Goal: Task Accomplishment & Management: Manage account settings

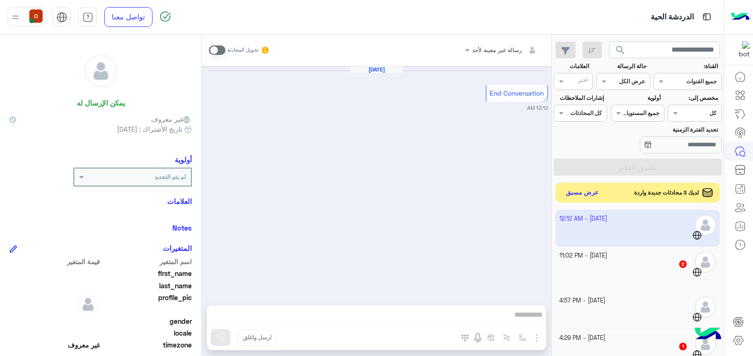
click at [572, 189] on button "عرض مسبق" at bounding box center [583, 193] width 40 height 13
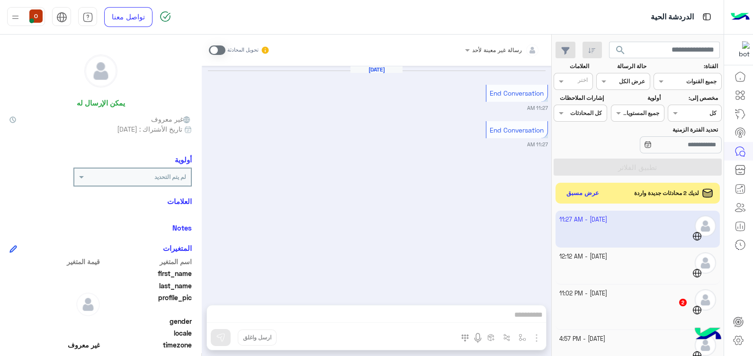
click at [736, 12] on img at bounding box center [740, 17] width 19 height 20
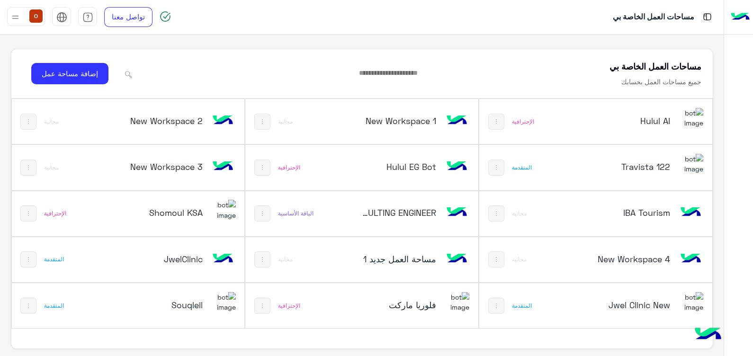
click at [574, 117] on div "Hulul AI الإحترافية" at bounding box center [595, 121] width 233 height 45
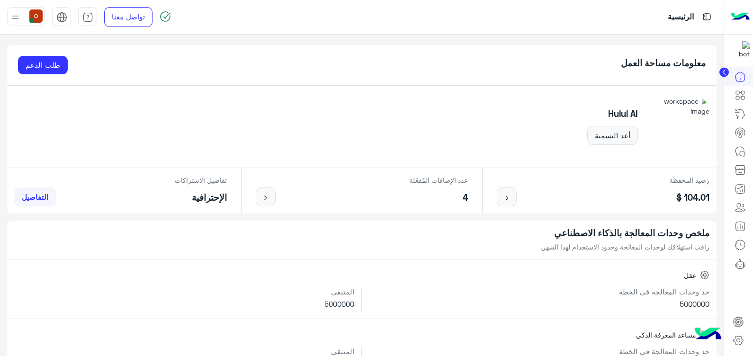
click at [574, 117] on div "Hulul AI أعد التسمية" at bounding box center [361, 127] width 709 height 82
click at [734, 24] on img at bounding box center [740, 17] width 19 height 20
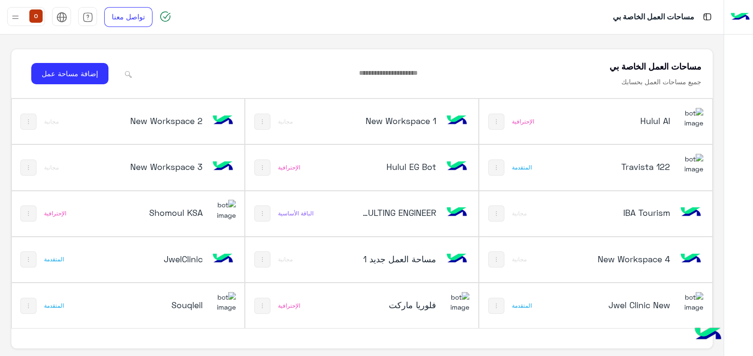
click at [223, 312] on img at bounding box center [223, 302] width 26 height 20
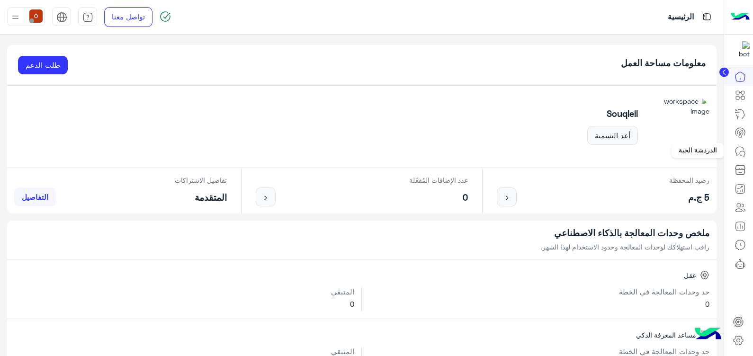
click at [740, 153] on icon at bounding box center [742, 153] width 5 height 5
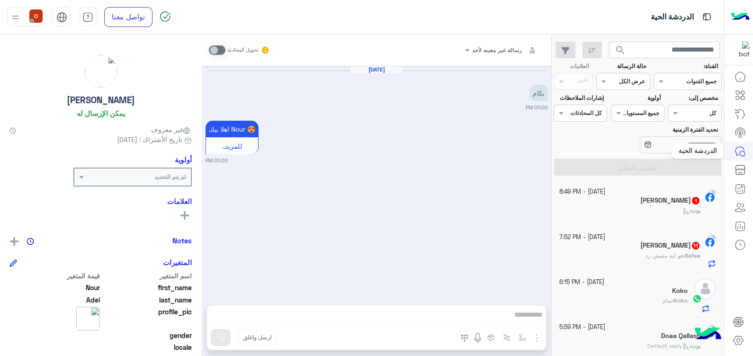
click at [739, 149] on icon at bounding box center [740, 151] width 11 height 11
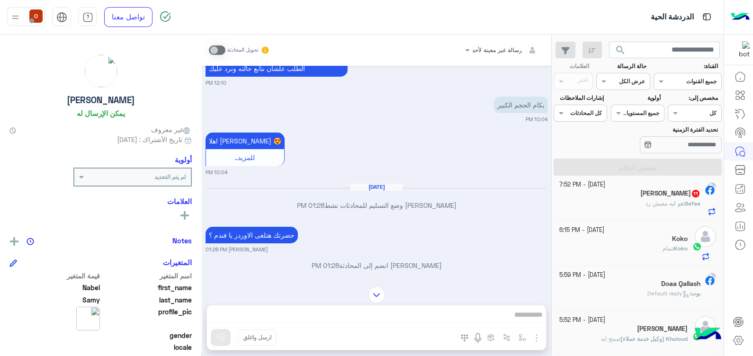
scroll to position [900, 0]
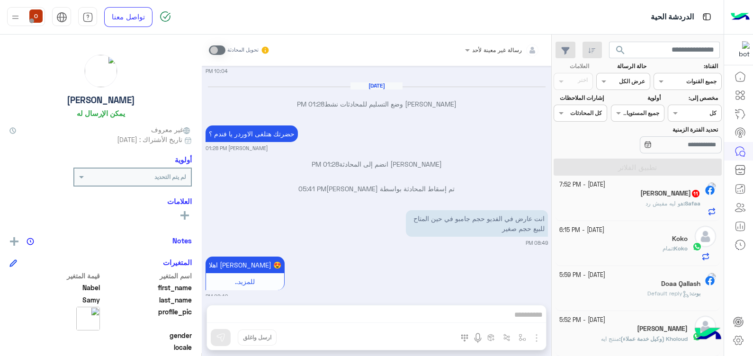
click at [734, 15] on img at bounding box center [740, 17] width 19 height 20
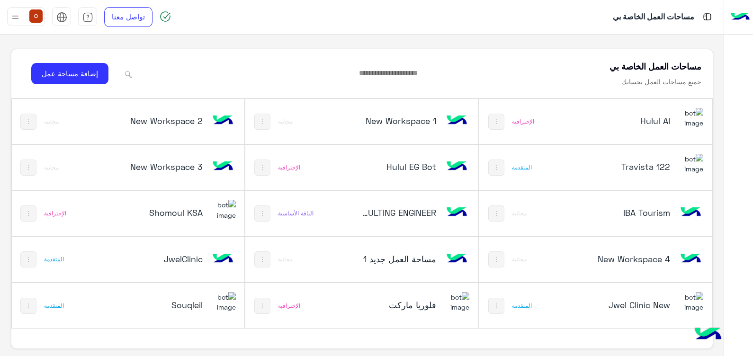
click at [214, 252] on img at bounding box center [223, 259] width 26 height 26
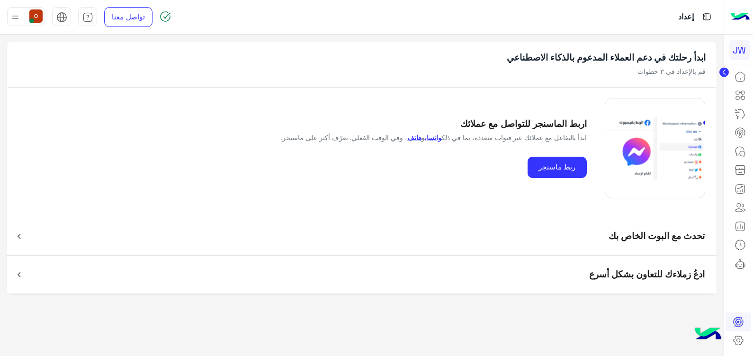
click at [742, 12] on img at bounding box center [740, 17] width 19 height 20
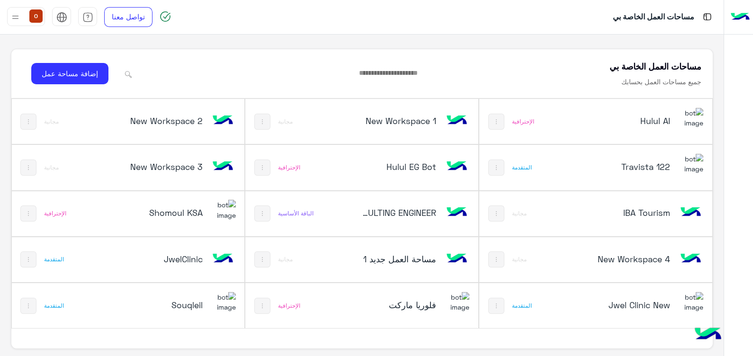
click at [686, 300] on img at bounding box center [691, 302] width 26 height 20
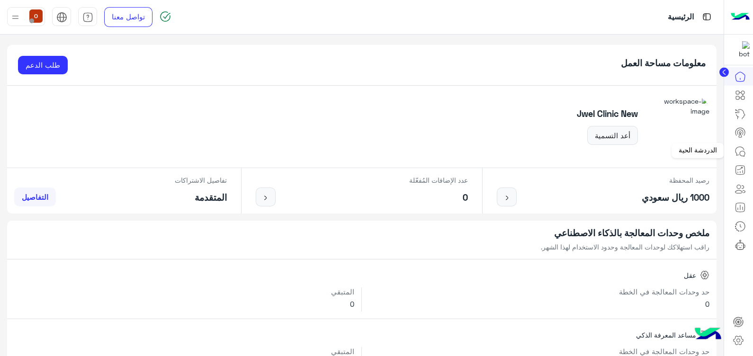
click at [744, 152] on icon at bounding box center [740, 151] width 11 height 11
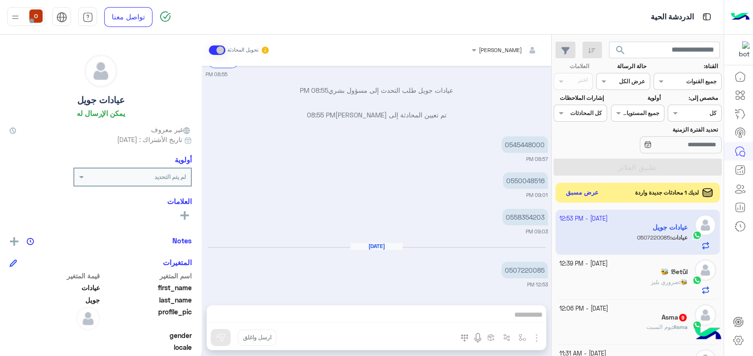
click at [576, 189] on button "عرض مسبق" at bounding box center [583, 193] width 40 height 13
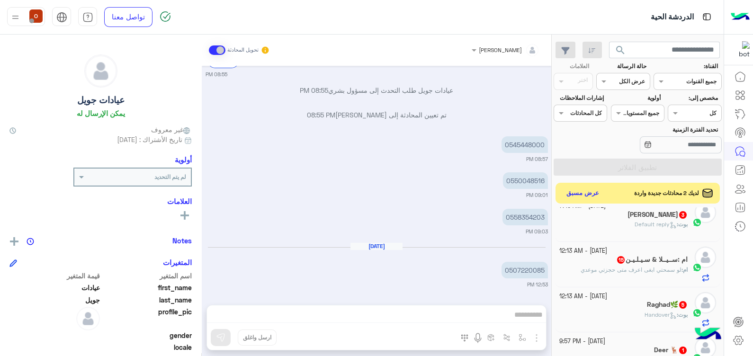
scroll to position [323, 0]
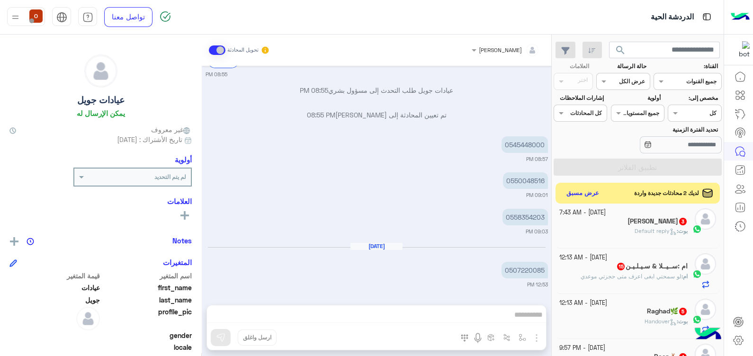
click at [305, 173] on div "0550048516 09:01 PM" at bounding box center [377, 184] width 342 height 29
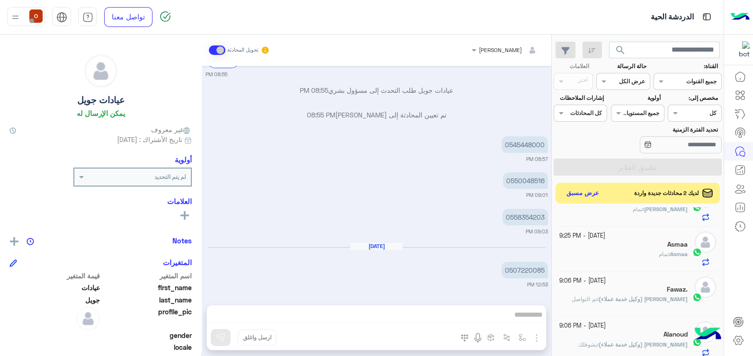
scroll to position [26, 0]
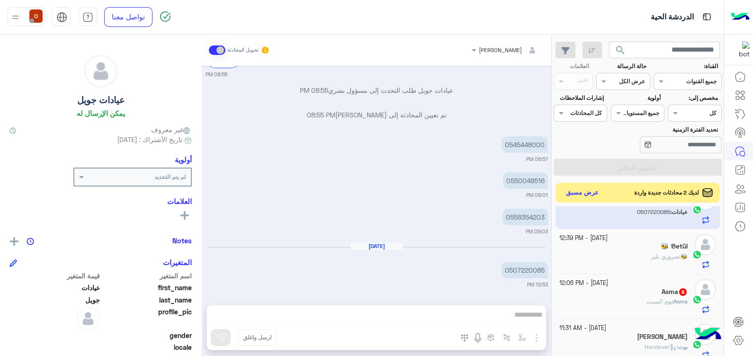
click at [576, 193] on button "عرض مسبق" at bounding box center [583, 193] width 40 height 13
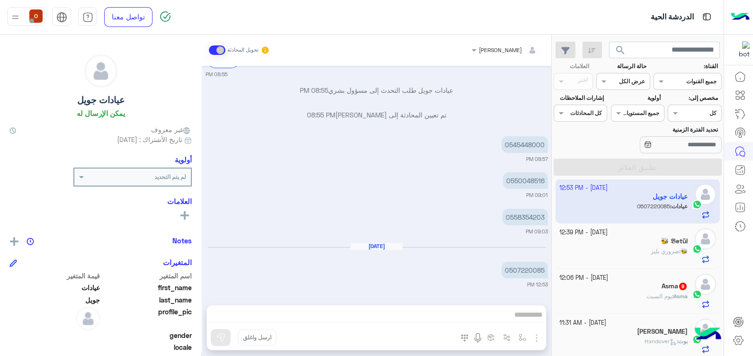
scroll to position [0, 0]
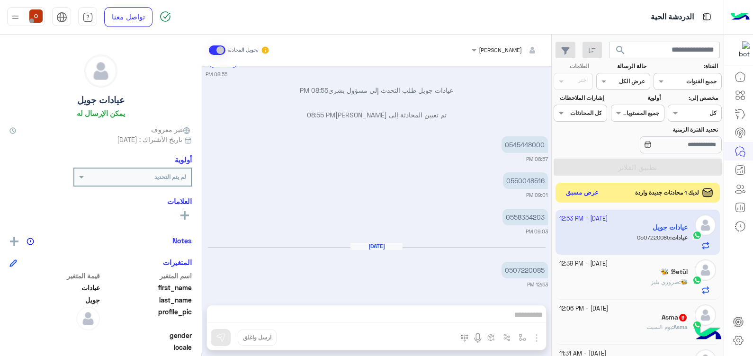
click at [576, 196] on button "عرض مسبق" at bounding box center [583, 193] width 40 height 13
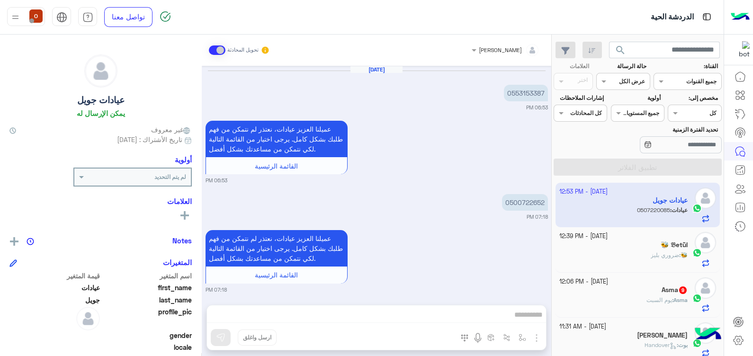
scroll to position [821, 0]
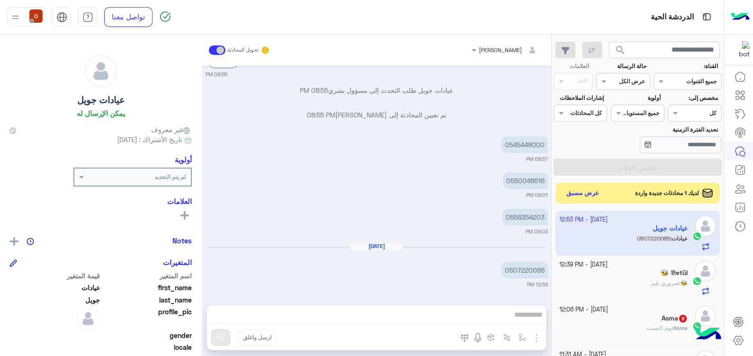
click at [458, 159] on small "08:57 PM" at bounding box center [377, 159] width 342 height 8
click at [394, 312] on div "[PERSON_NAME] تحويل المحادثة [DATE] 0553153387 06:53 PM عميلنا العزيز عيادات، ن…" at bounding box center [377, 197] width 350 height 325
click at [734, 341] on icon at bounding box center [738, 340] width 11 height 11
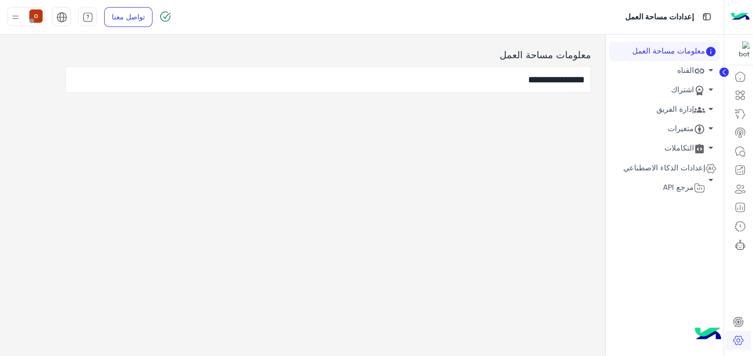
click at [709, 107] on span "arrow_drop_down" at bounding box center [710, 108] width 11 height 11
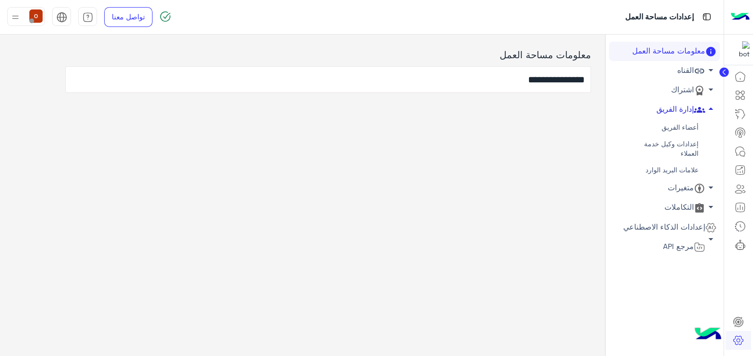
click at [467, 254] on div "**********" at bounding box center [302, 193] width 605 height 317
click at [713, 104] on span "arrow_drop_up" at bounding box center [710, 108] width 11 height 11
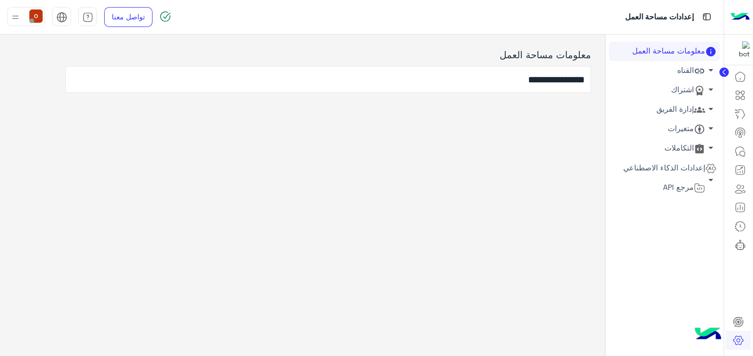
click at [487, 185] on div "**********" at bounding box center [302, 193] width 605 height 317
click at [741, 72] on icon at bounding box center [740, 76] width 11 height 11
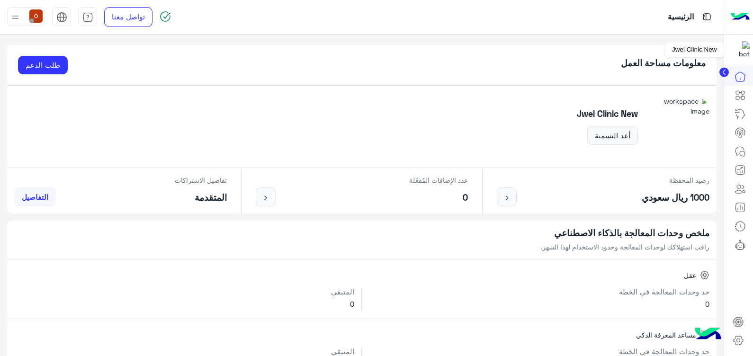
click at [741, 52] on img at bounding box center [741, 49] width 17 height 17
click at [738, 152] on icon at bounding box center [740, 151] width 11 height 11
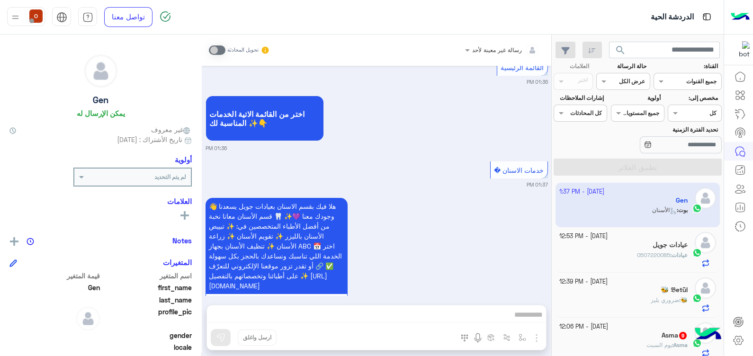
scroll to position [1312, 0]
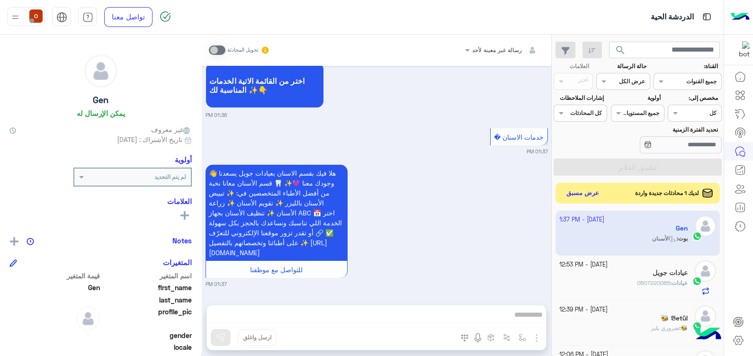
click at [741, 14] on img at bounding box center [740, 17] width 19 height 20
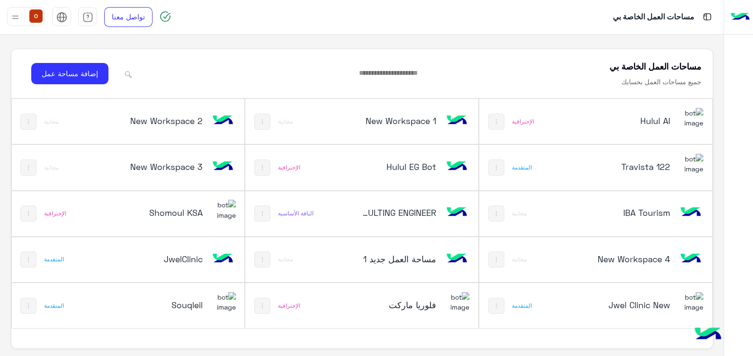
click at [675, 117] on div "Hulul AI" at bounding box center [638, 121] width 129 height 27
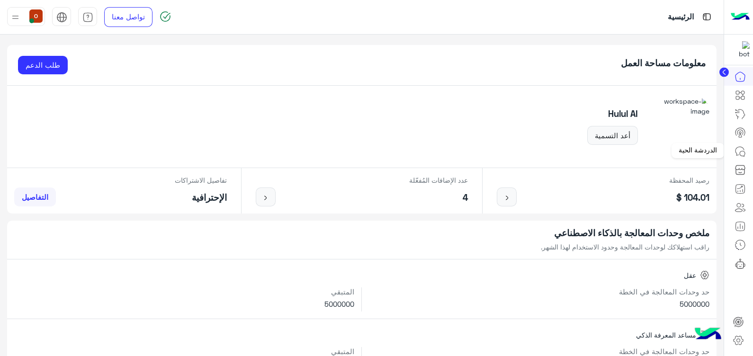
click at [741, 147] on icon at bounding box center [740, 151] width 9 height 9
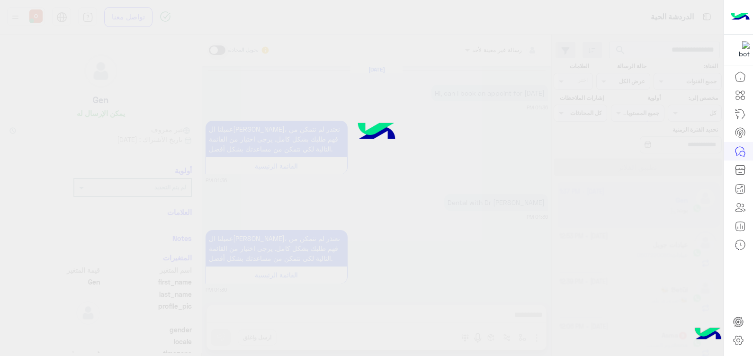
scroll to position [277, 0]
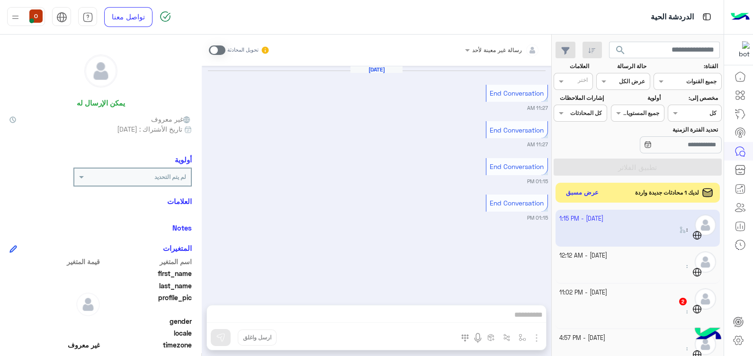
click at [571, 193] on button "عرض مسبق" at bounding box center [583, 193] width 40 height 13
click at [736, 9] on img at bounding box center [740, 17] width 19 height 20
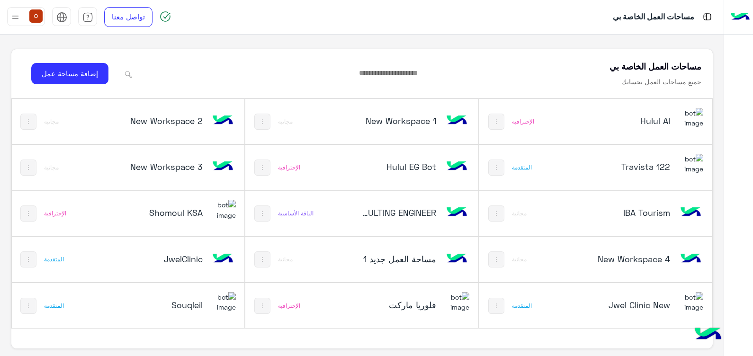
click at [422, 306] on h5 "فلوريا ماركت" at bounding box center [398, 304] width 78 height 11
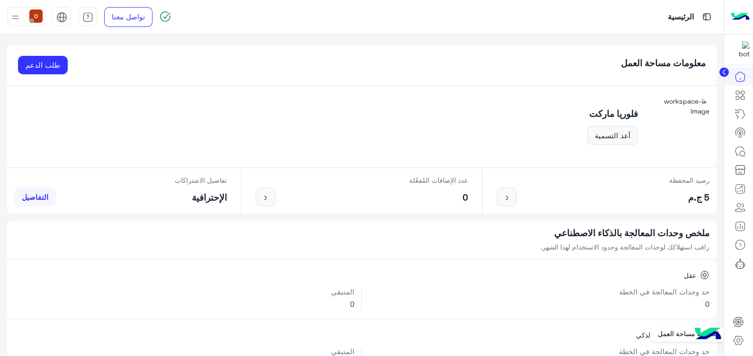
click at [739, 340] on icon at bounding box center [738, 340] width 11 height 11
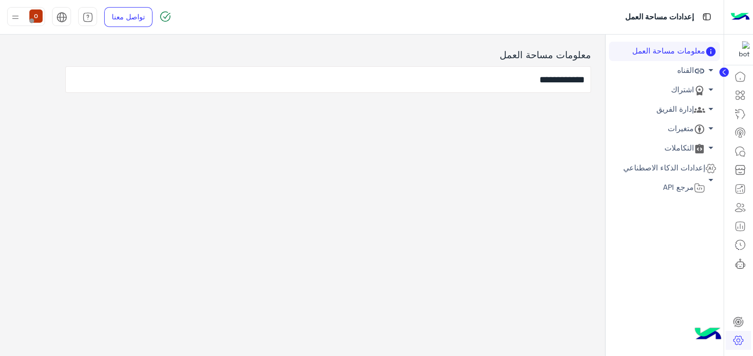
click at [709, 106] on span "arrow_drop_down" at bounding box center [710, 108] width 11 height 11
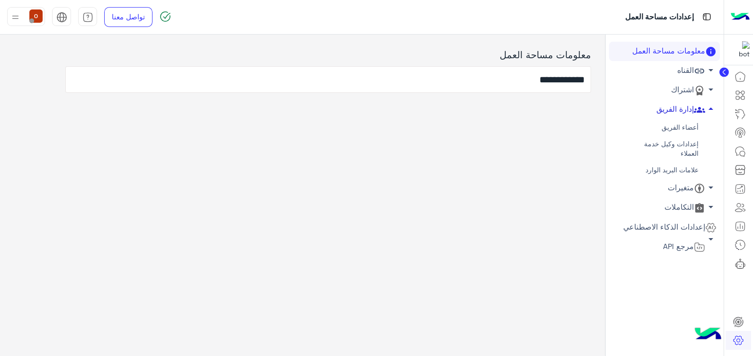
click at [689, 140] on link "إعدادات وكيل خدمة العملاء" at bounding box center [664, 149] width 111 height 26
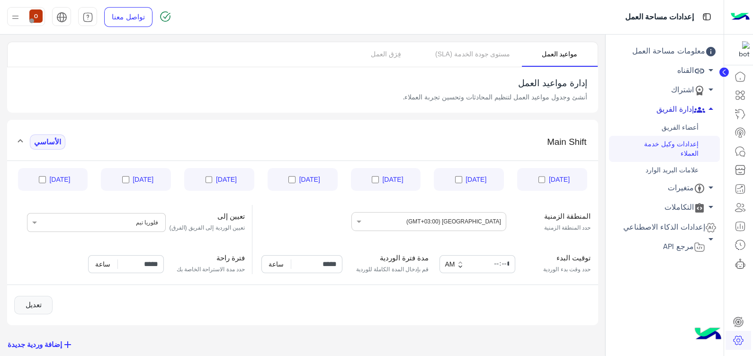
click at [741, 14] on img at bounding box center [740, 17] width 19 height 20
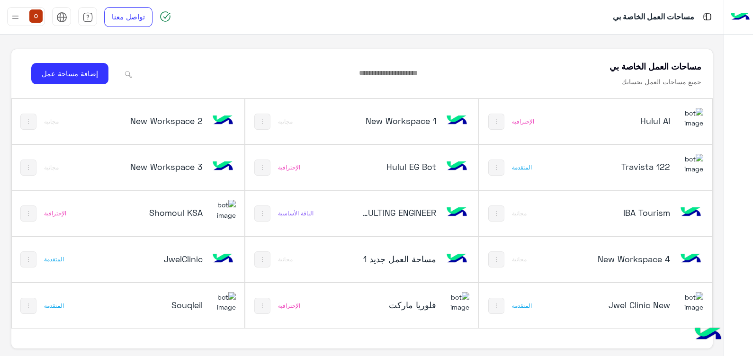
click at [697, 118] on img at bounding box center [691, 118] width 26 height 20
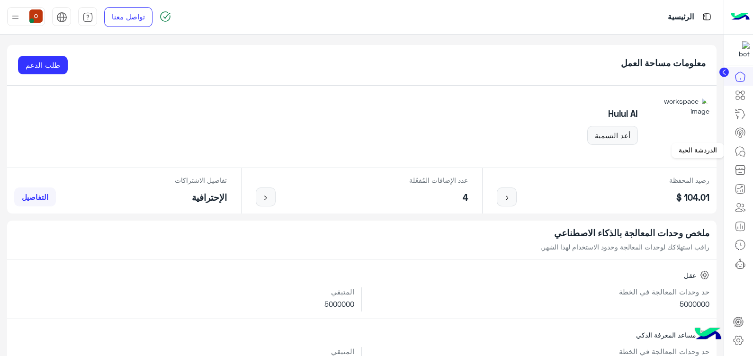
click at [736, 154] on icon at bounding box center [740, 151] width 11 height 11
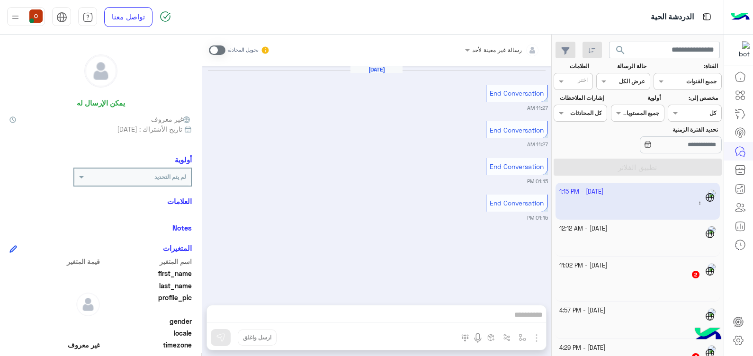
scroll to position [5, 0]
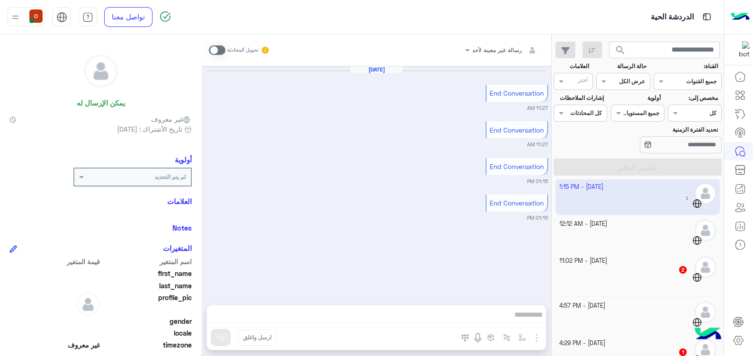
click at [735, 24] on img at bounding box center [740, 17] width 19 height 20
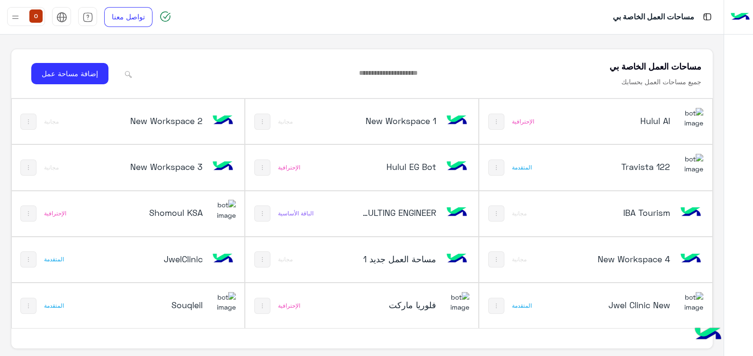
click at [395, 304] on h5 "فلوريا ماركت" at bounding box center [398, 304] width 78 height 11
click at [426, 301] on h5 "فلوريا ماركت" at bounding box center [398, 304] width 78 height 11
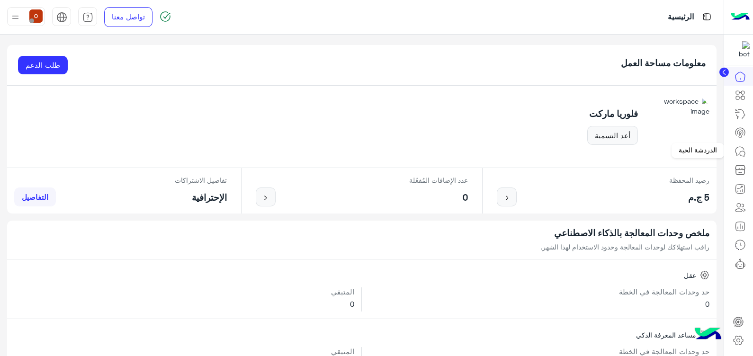
click at [741, 150] on icon at bounding box center [740, 151] width 11 height 11
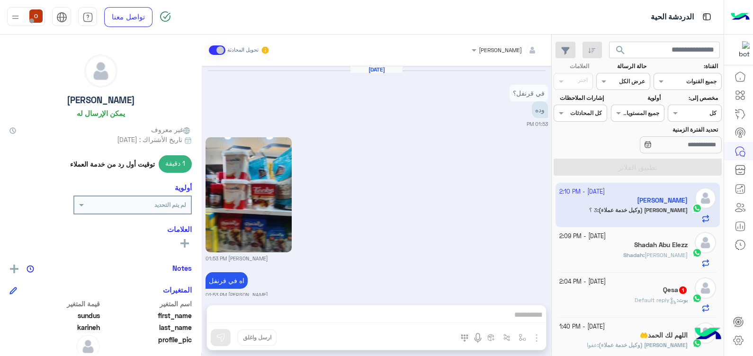
scroll to position [952, 0]
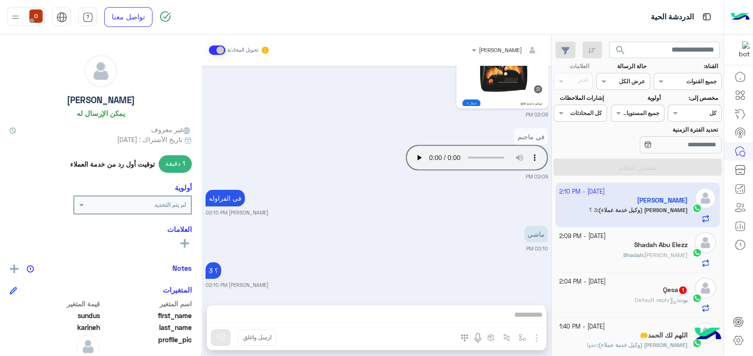
click at [739, 17] on img at bounding box center [740, 17] width 19 height 20
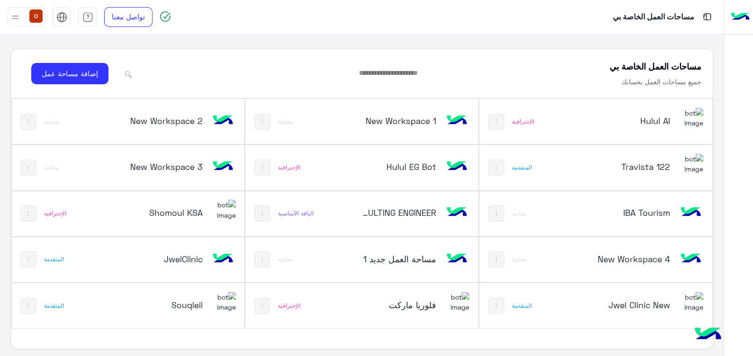
click at [753, 104] on html "مساحات العمل الخاصة بي تواصل معنا مركز المساعدة عربي English مساحات العمل الخاص…" at bounding box center [376, 178] width 753 height 356
click at [694, 122] on img at bounding box center [691, 118] width 26 height 20
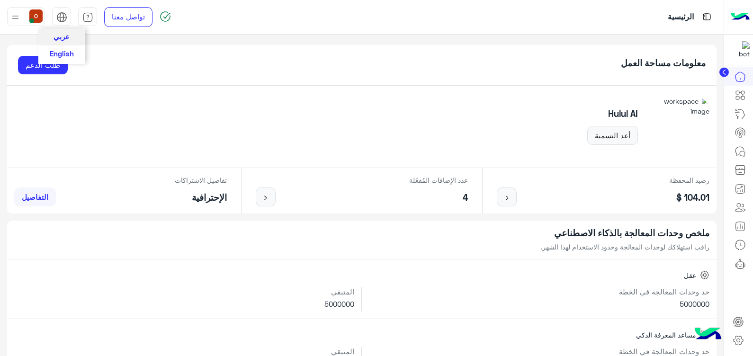
click at [62, 17] on img at bounding box center [61, 17] width 11 height 11
click at [61, 57] on span "English" at bounding box center [62, 53] width 24 height 9
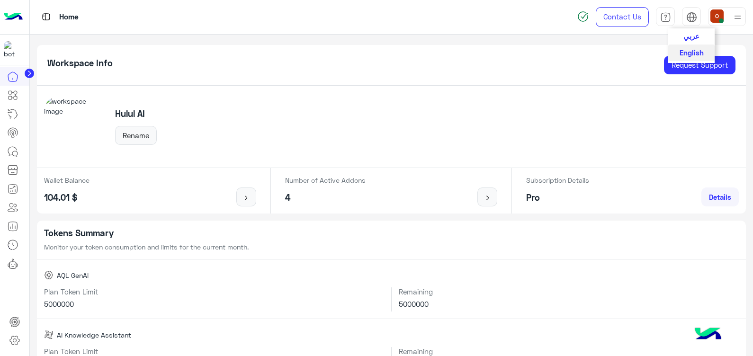
click at [693, 32] on span "عربي" at bounding box center [691, 36] width 16 height 9
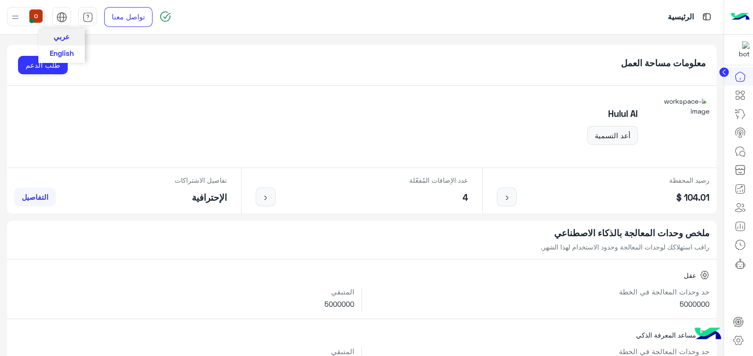
click at [65, 49] on span "English" at bounding box center [62, 53] width 24 height 9
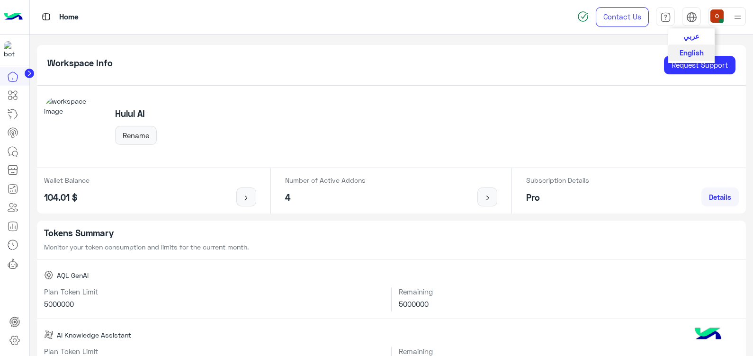
click at [687, 40] on span "عربي" at bounding box center [691, 36] width 16 height 9
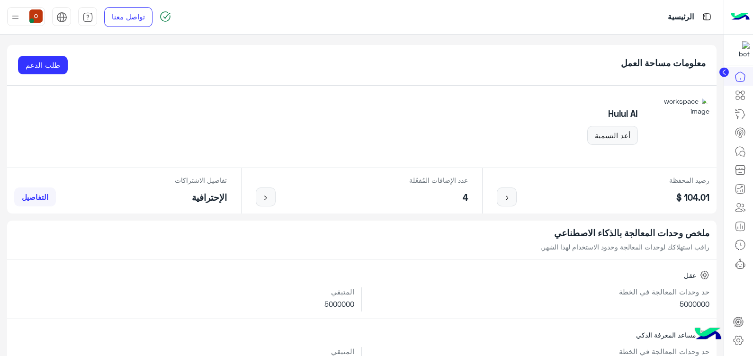
click at [736, 18] on img at bounding box center [740, 17] width 19 height 20
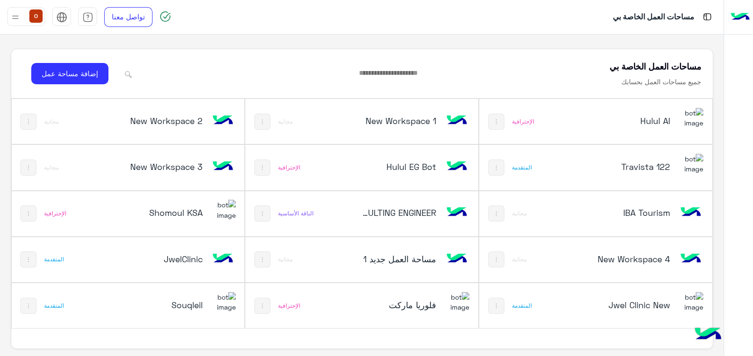
click at [687, 296] on img at bounding box center [691, 302] width 26 height 20
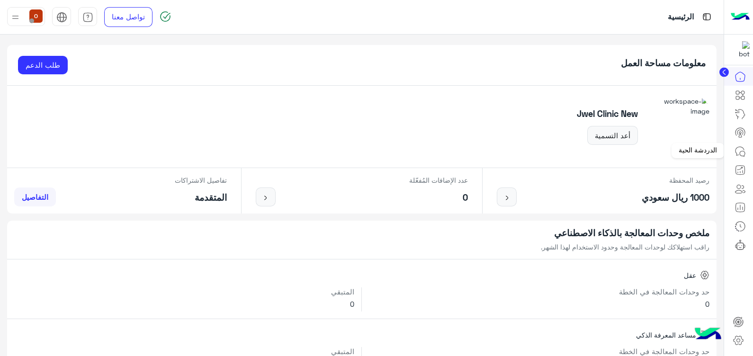
click at [743, 151] on icon at bounding box center [742, 153] width 5 height 5
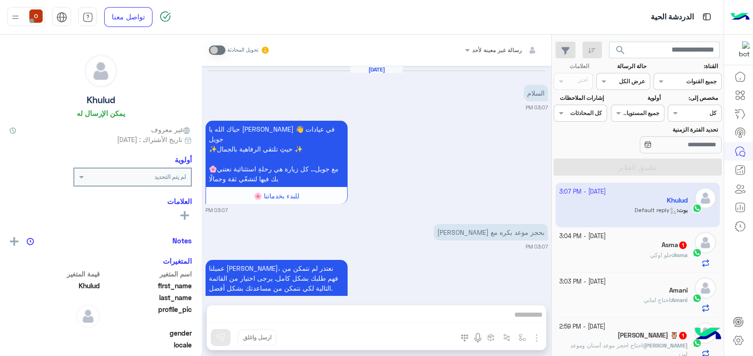
scroll to position [25, 0]
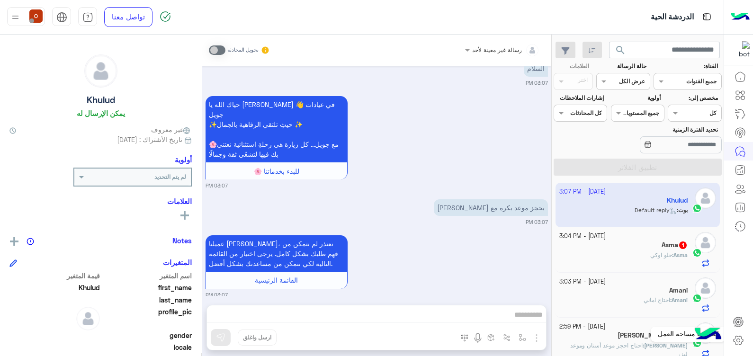
click at [742, 339] on icon at bounding box center [738, 340] width 9 height 9
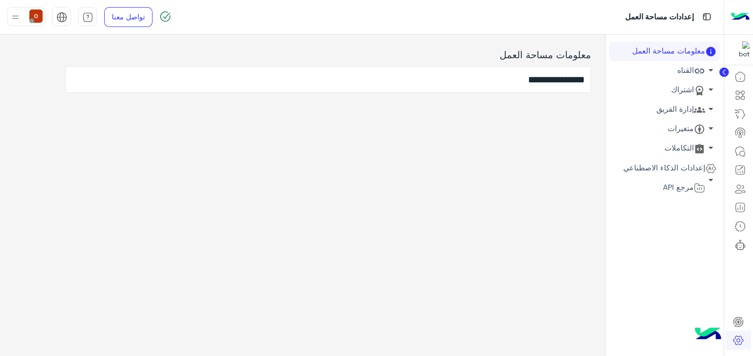
click at [710, 110] on span "arrow_drop_down" at bounding box center [710, 108] width 11 height 11
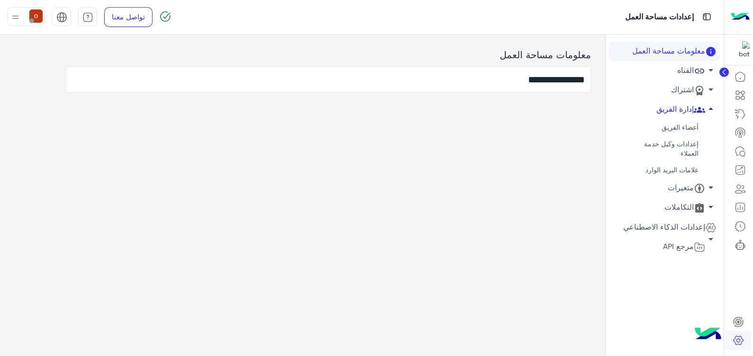
click at [672, 126] on link "أعضاء الفريق" at bounding box center [664, 127] width 111 height 17
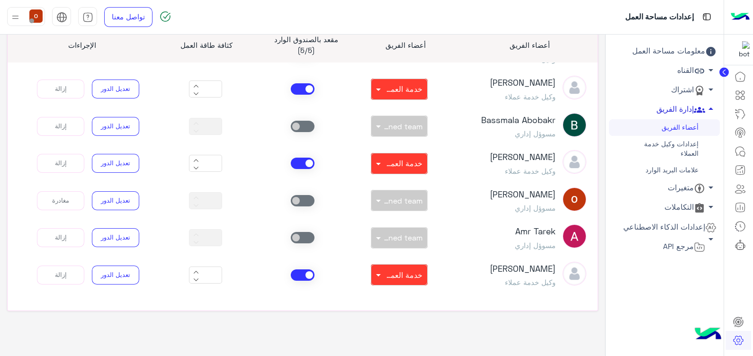
scroll to position [108, 0]
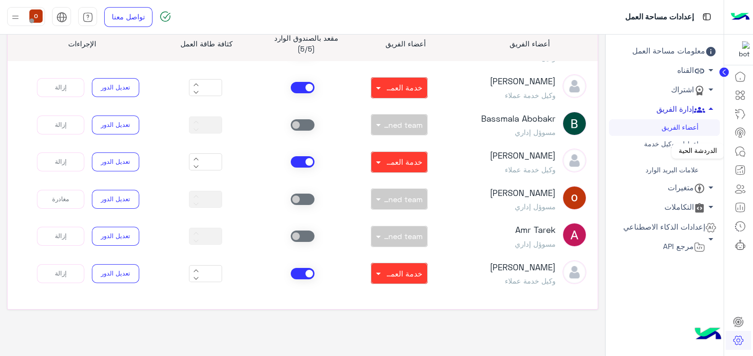
click at [740, 154] on icon at bounding box center [742, 153] width 5 height 5
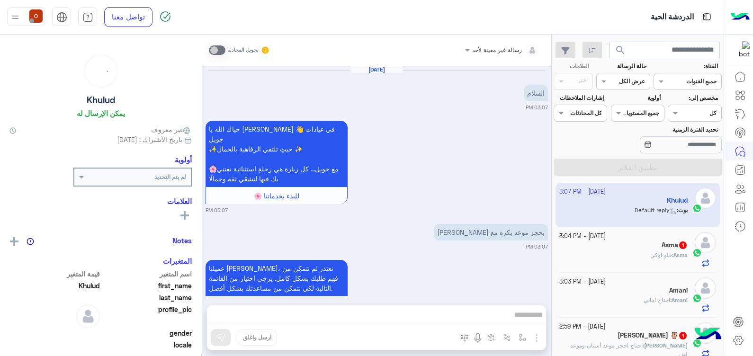
scroll to position [25, 0]
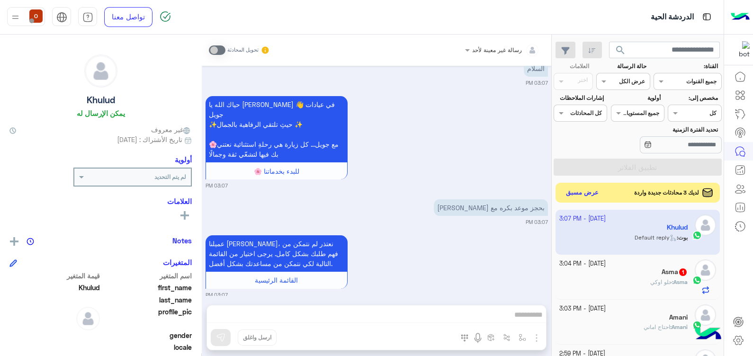
click at [576, 197] on button "عرض مسبق" at bounding box center [583, 193] width 40 height 13
click at [572, 191] on button "عرض مسبق" at bounding box center [583, 193] width 40 height 13
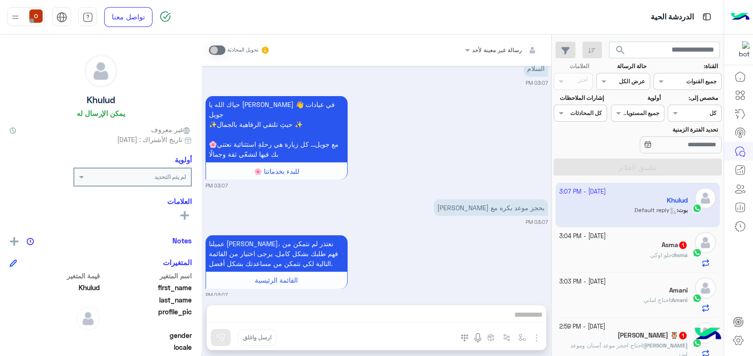
click at [458, 253] on div "عميلنا [PERSON_NAME]، نعتذر لم نتمكن من فهم طلبك بشكل كامل. يرجى اختيار من القا…" at bounding box center [377, 266] width 342 height 66
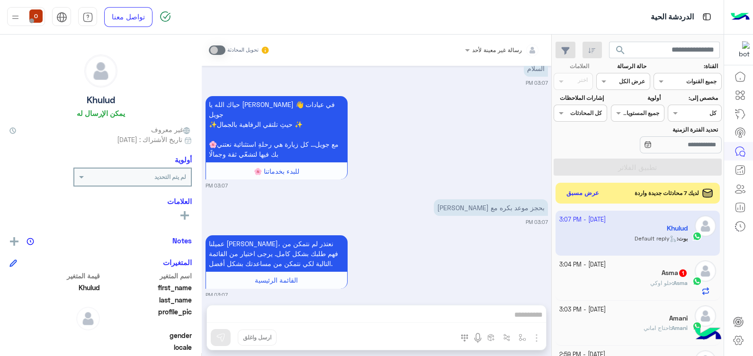
click at [743, 17] on img at bounding box center [740, 17] width 19 height 20
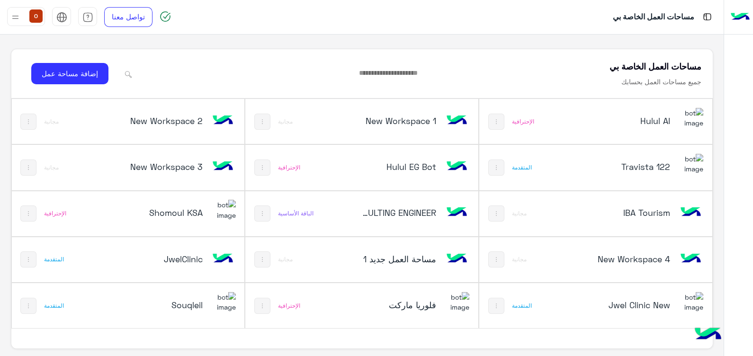
click at [228, 298] on img at bounding box center [223, 302] width 26 height 20
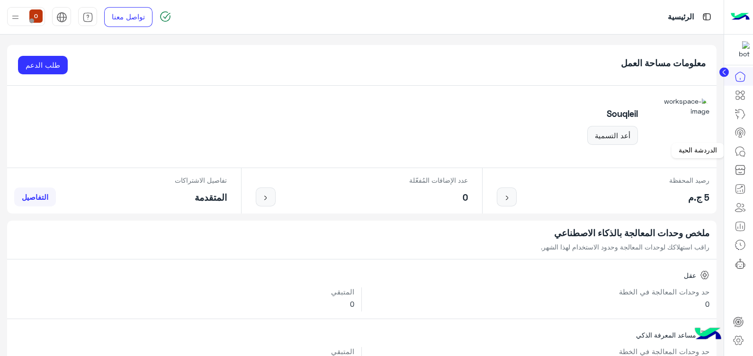
click at [739, 152] on icon at bounding box center [740, 151] width 11 height 11
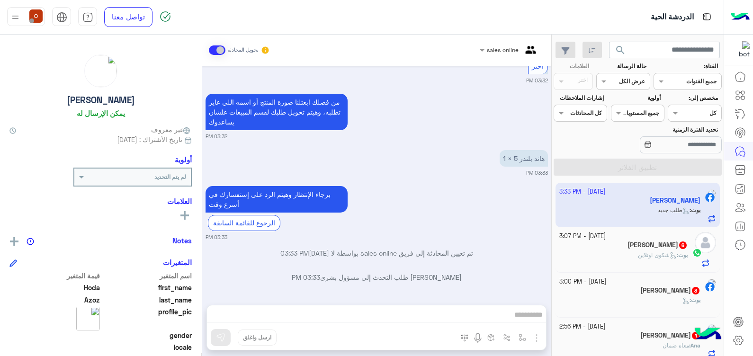
scroll to position [26, 0]
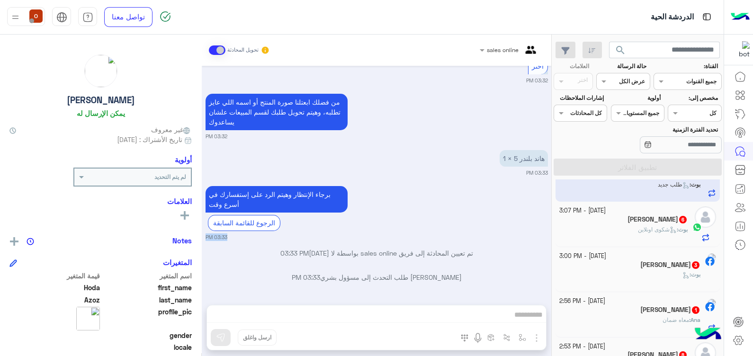
drag, startPoint x: 551, startPoint y: 205, endPoint x: 551, endPoint y: 250, distance: 45.5
click at [551, 250] on mat-drawer "sales online تحويل المحادثة [DATE] بكام 03:32 PM اهلا بيك Hoda 😍 للمزيد.. 03:32…" at bounding box center [276, 197] width 552 height 325
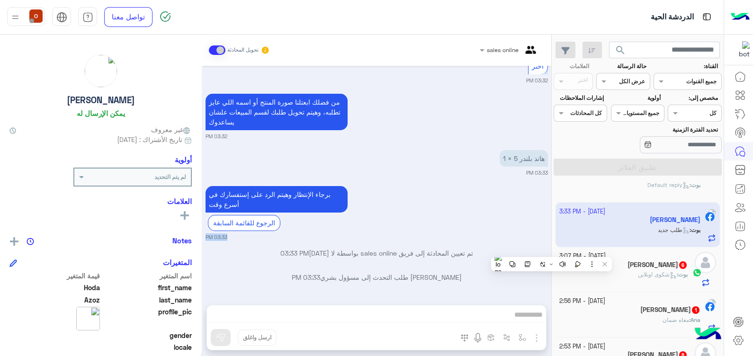
click at [746, 22] on img at bounding box center [740, 17] width 19 height 20
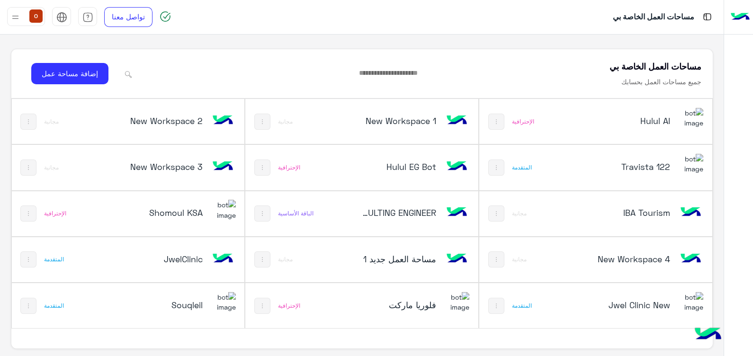
click at [699, 120] on img at bounding box center [691, 118] width 26 height 20
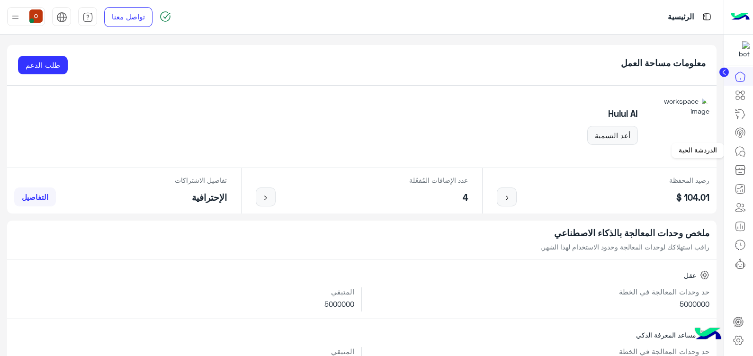
click at [739, 147] on icon at bounding box center [740, 151] width 9 height 9
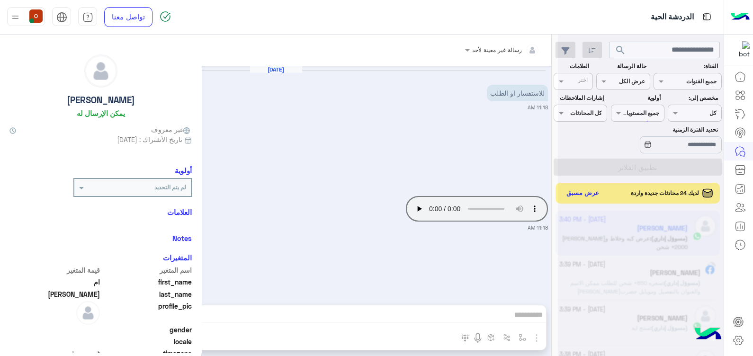
scroll to position [342, 0]
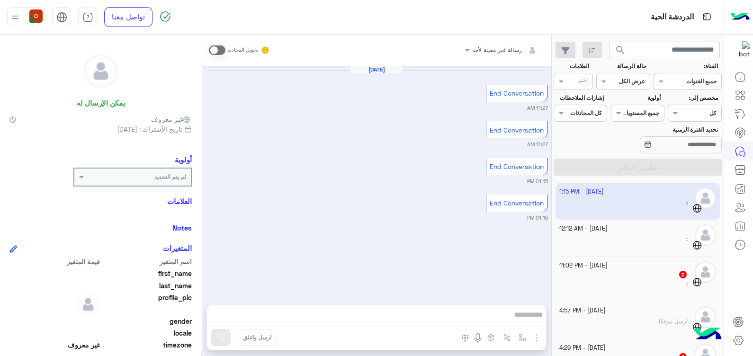
click at [551, 197] on mat-drawer-container "search القناة: القناه جميع القنوات حالة الرسالة القناه عرض الكل العلامات اختر م…" at bounding box center [362, 197] width 724 height 325
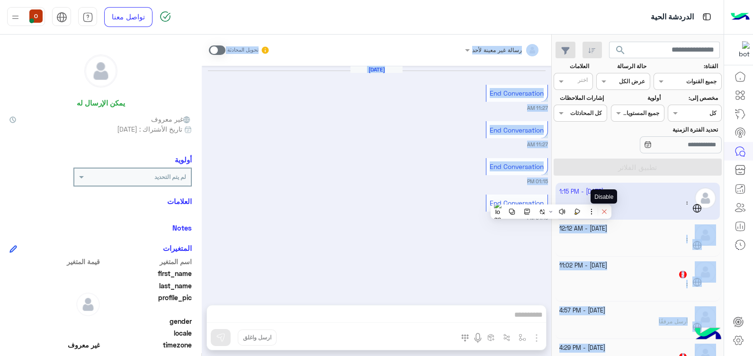
click at [606, 211] on icon at bounding box center [604, 211] width 7 height 7
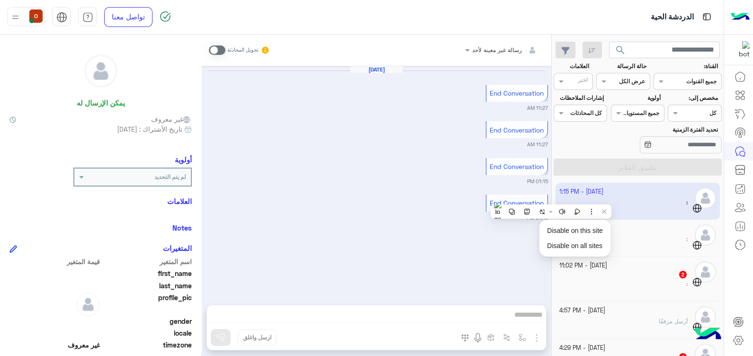
click at [524, 251] on div "[DATE] End Conversation 11:27 AM End Conversation 11:27 AM End Conversation 01:…" at bounding box center [377, 181] width 350 height 230
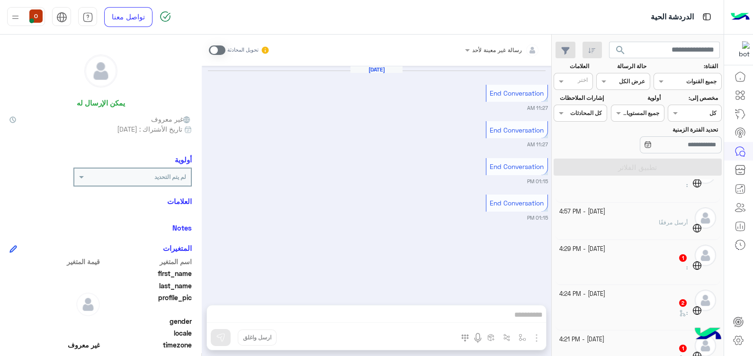
scroll to position [100, 0]
click at [611, 217] on div "أرسل مرفقًا" at bounding box center [623, 225] width 129 height 17
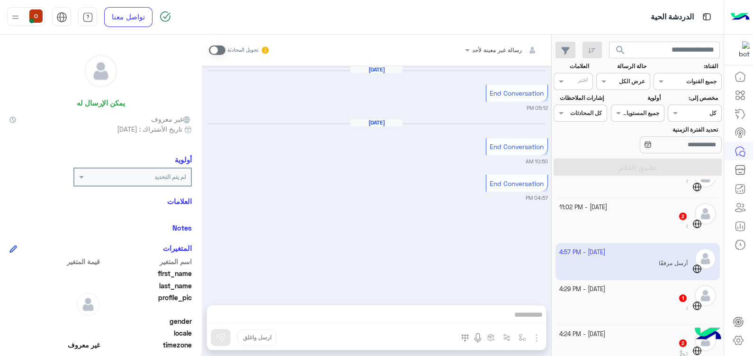
scroll to position [34, 0]
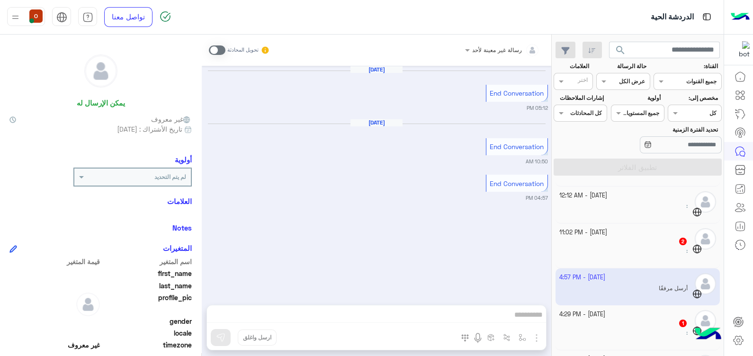
drag, startPoint x: 551, startPoint y: 203, endPoint x: 556, endPoint y: 219, distance: 16.8
click at [556, 219] on mat-drawer-container "search القناة: القناه جميع القنوات حالة الرسالة القناه عرض الكل العلامات اختر م…" at bounding box center [362, 197] width 724 height 325
click at [470, 279] on div "[DATE] End Conversation 05:12 PM [DATE] End Conversation 10:50 AM End Conversat…" at bounding box center [377, 181] width 350 height 230
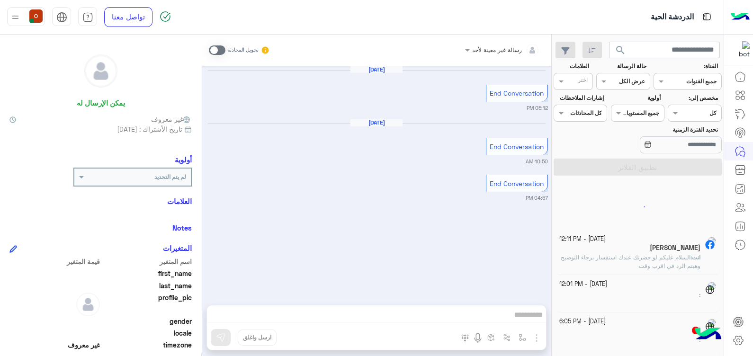
scroll to position [5, 0]
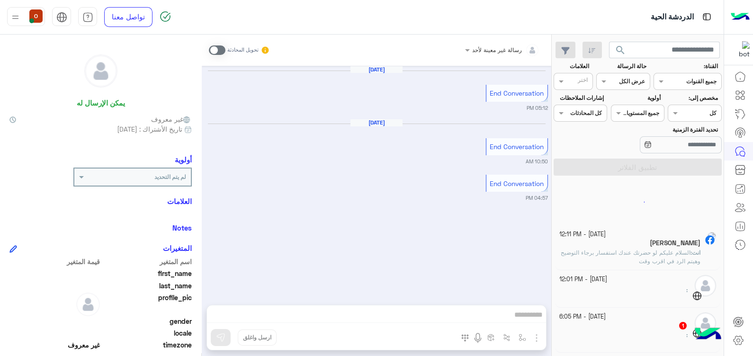
click at [406, 151] on div "[DATE] End Conversation 10:50 AM" at bounding box center [377, 142] width 342 height 46
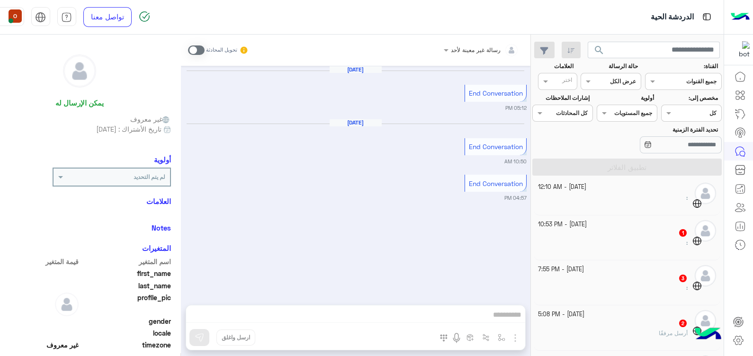
click at [410, 135] on div "[DATE] End Conversation 10:50 AM" at bounding box center [355, 142] width 342 height 46
click at [738, 18] on img at bounding box center [740, 17] width 19 height 20
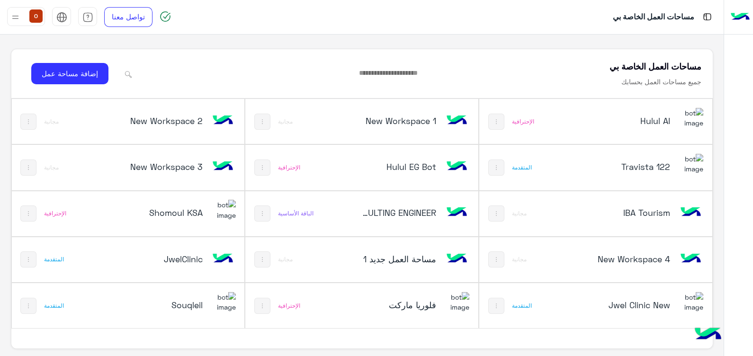
click at [634, 9] on div "مساحات العمل الخاصة بي" at bounding box center [483, 17] width 483 height 34
click at [753, 111] on html "مساحات العمل الخاصة بي تواصل معنا مركز المساعدة عربي English مساحات العمل الخاص…" at bounding box center [376, 178] width 753 height 356
click at [407, 308] on h5 "فلوريا ماركت" at bounding box center [398, 304] width 78 height 11
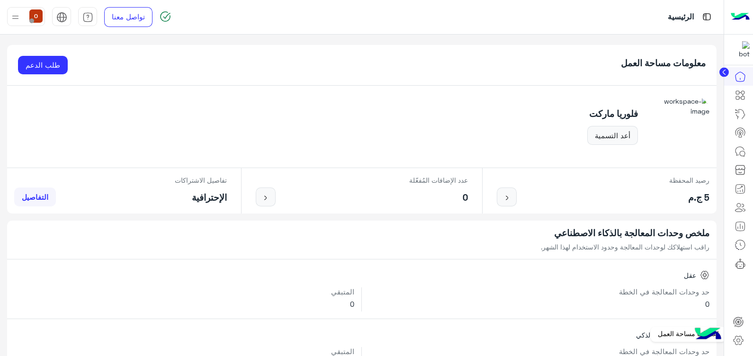
click at [736, 341] on icon at bounding box center [738, 340] width 11 height 11
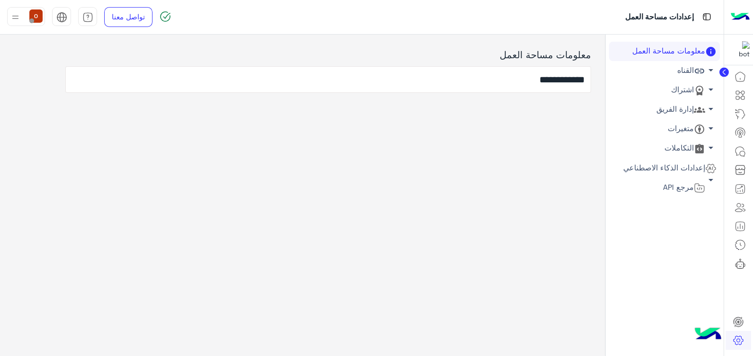
click at [704, 111] on icon at bounding box center [699, 110] width 11 height 6
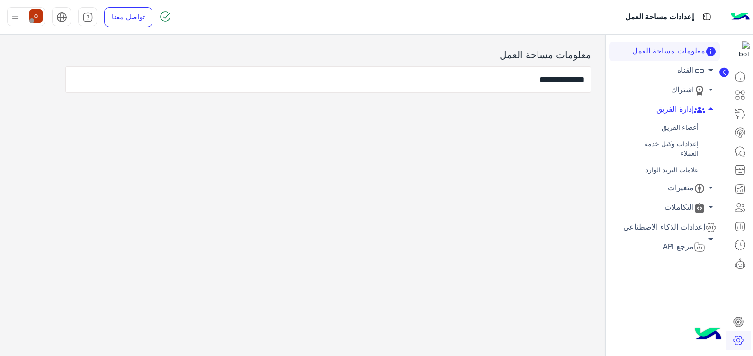
click at [689, 144] on link "إعدادات وكيل خدمة العملاء" at bounding box center [664, 149] width 111 height 26
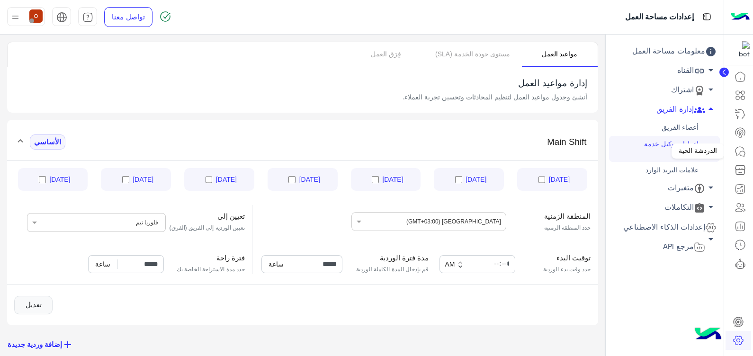
click at [740, 152] on icon at bounding box center [740, 151] width 11 height 11
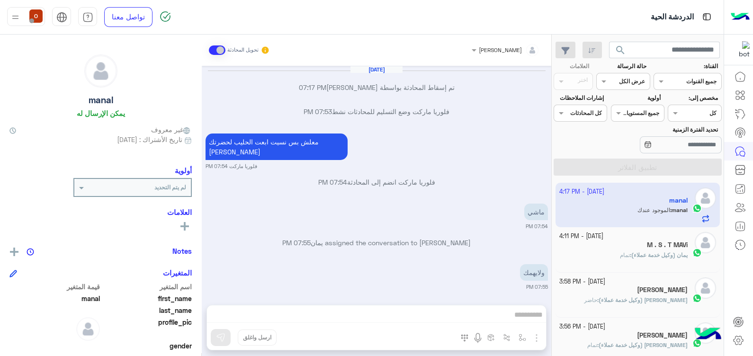
scroll to position [645, 0]
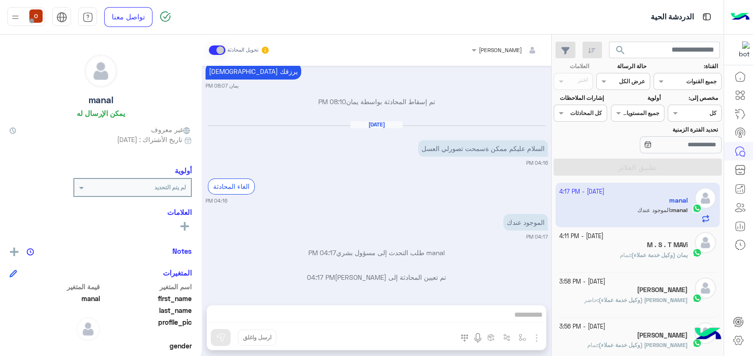
click at [741, 14] on img at bounding box center [740, 17] width 19 height 20
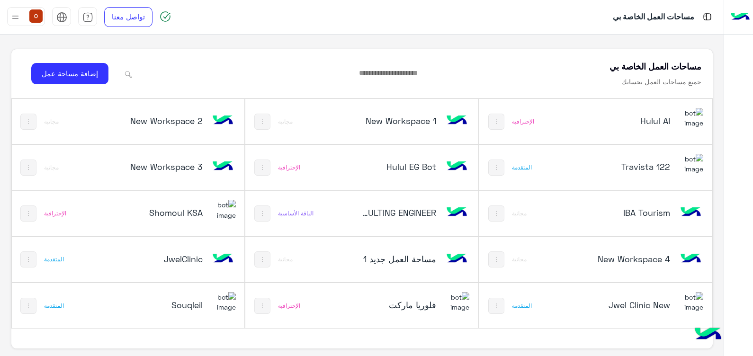
click at [690, 125] on img at bounding box center [691, 118] width 26 height 20
